Goal: Task Accomplishment & Management: Manage account settings

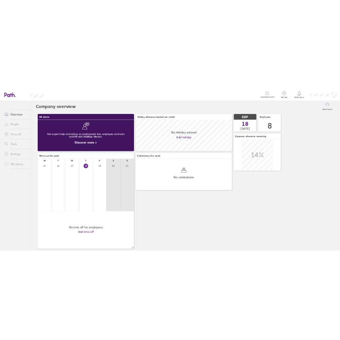
scroll to position [66, 203]
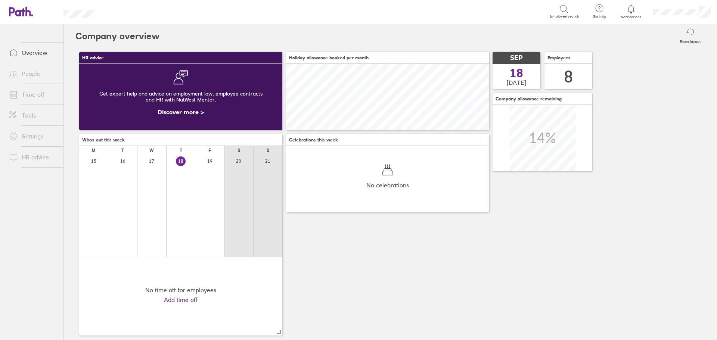
click at [29, 92] on link "Time off" at bounding box center [33, 94] width 60 height 15
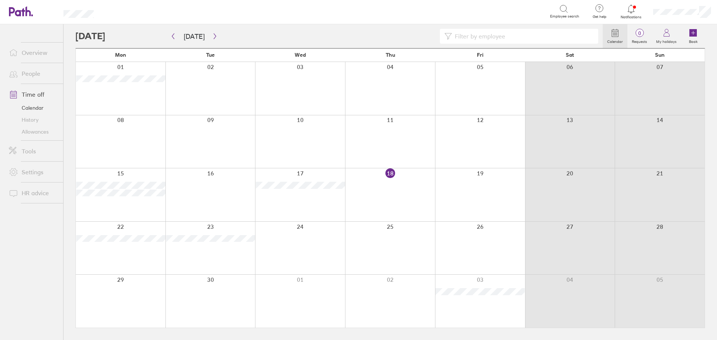
click at [34, 131] on link "Allowances" at bounding box center [33, 132] width 60 height 12
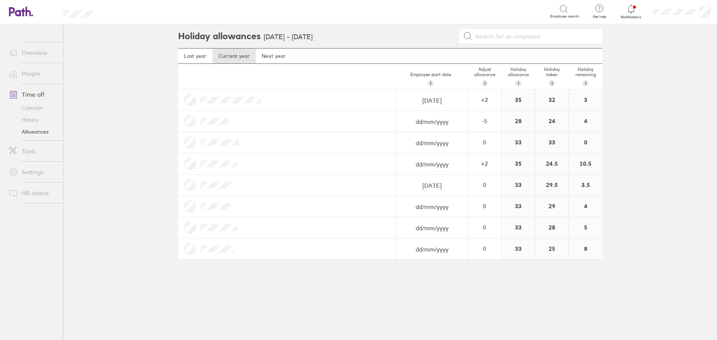
click at [32, 107] on link "Calendar" at bounding box center [33, 108] width 60 height 12
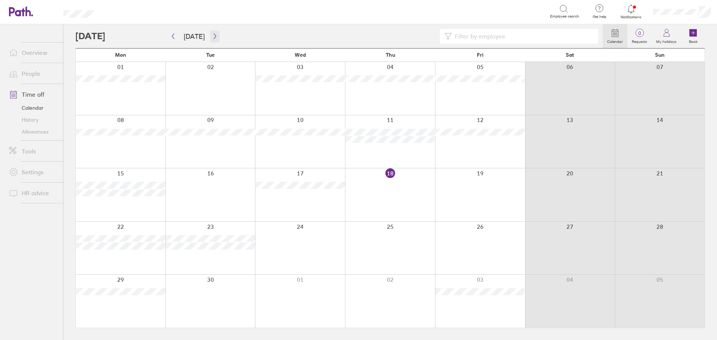
click at [213, 34] on icon "button" at bounding box center [214, 37] width 2 height 6
click at [213, 40] on button "button" at bounding box center [214, 36] width 9 height 12
click at [174, 37] on icon "button" at bounding box center [173, 36] width 6 height 6
click at [171, 34] on icon "button" at bounding box center [173, 36] width 6 height 6
click at [45, 133] on link "Allowances" at bounding box center [33, 132] width 60 height 12
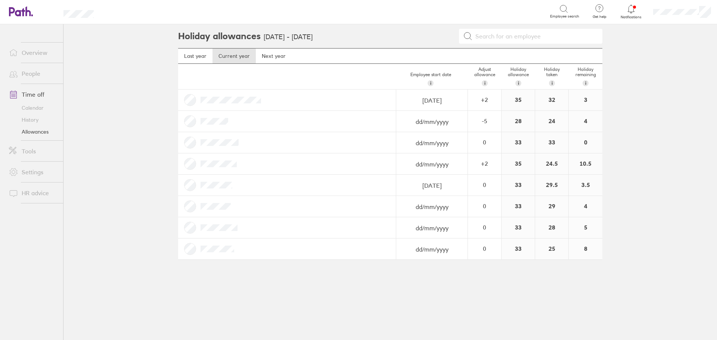
click at [38, 104] on link "Calendar" at bounding box center [33, 108] width 60 height 12
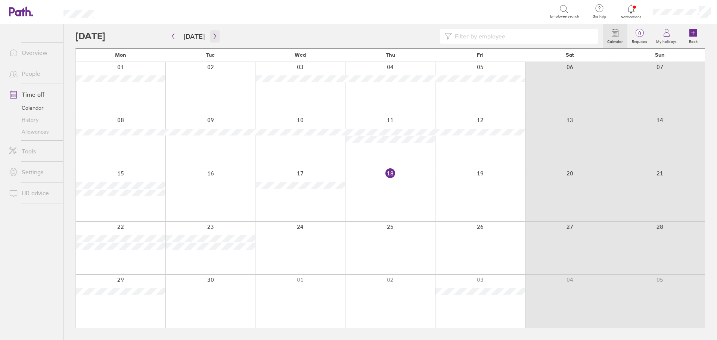
click at [212, 33] on icon "button" at bounding box center [215, 36] width 6 height 6
click at [213, 36] on icon "button" at bounding box center [214, 37] width 2 height 6
click at [217, 37] on div at bounding box center [338, 36] width 527 height 15
click at [213, 37] on icon "button" at bounding box center [214, 37] width 2 height 6
click at [172, 35] on icon "button" at bounding box center [173, 36] width 6 height 6
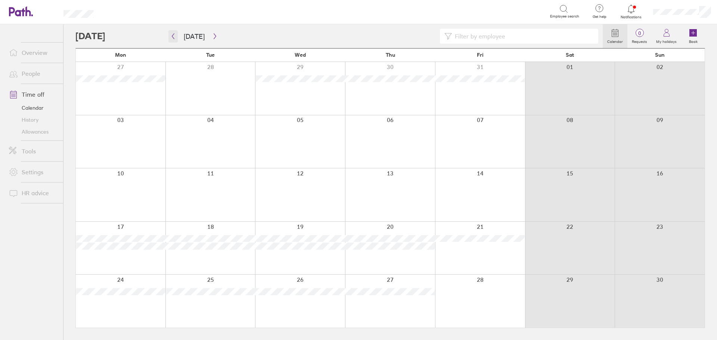
click at [170, 36] on icon "button" at bounding box center [173, 36] width 6 height 6
